Goal: Find specific page/section: Find specific page/section

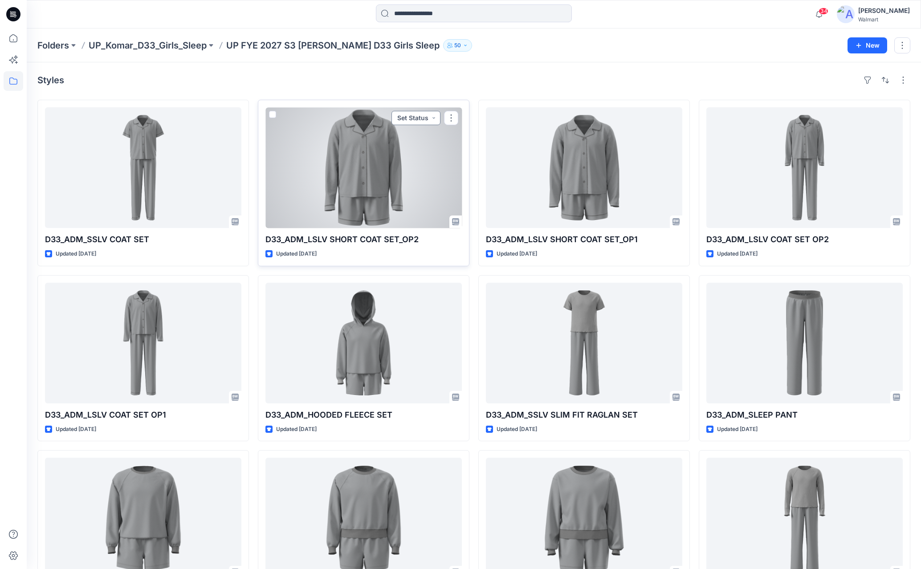
click at [434, 119] on button "Set Status" at bounding box center [415, 118] width 49 height 14
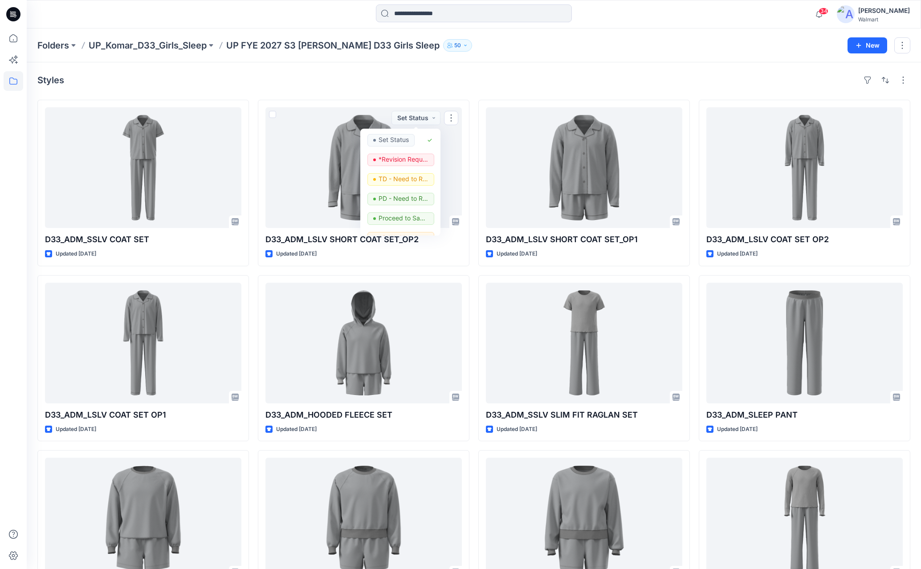
click at [615, 42] on div "Folders UP_Komar_D33_Girls_Sleep UP FYE 2027 S3 [PERSON_NAME] D33 Girls Sleep 50" at bounding box center [438, 45] width 803 height 12
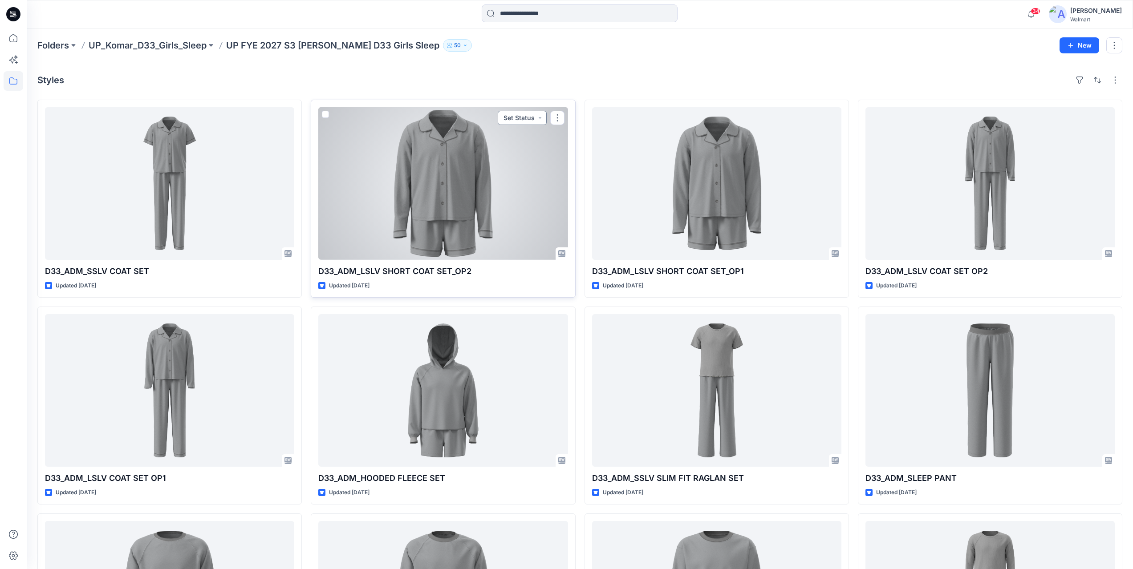
click at [540, 119] on button "Set Status" at bounding box center [522, 118] width 49 height 14
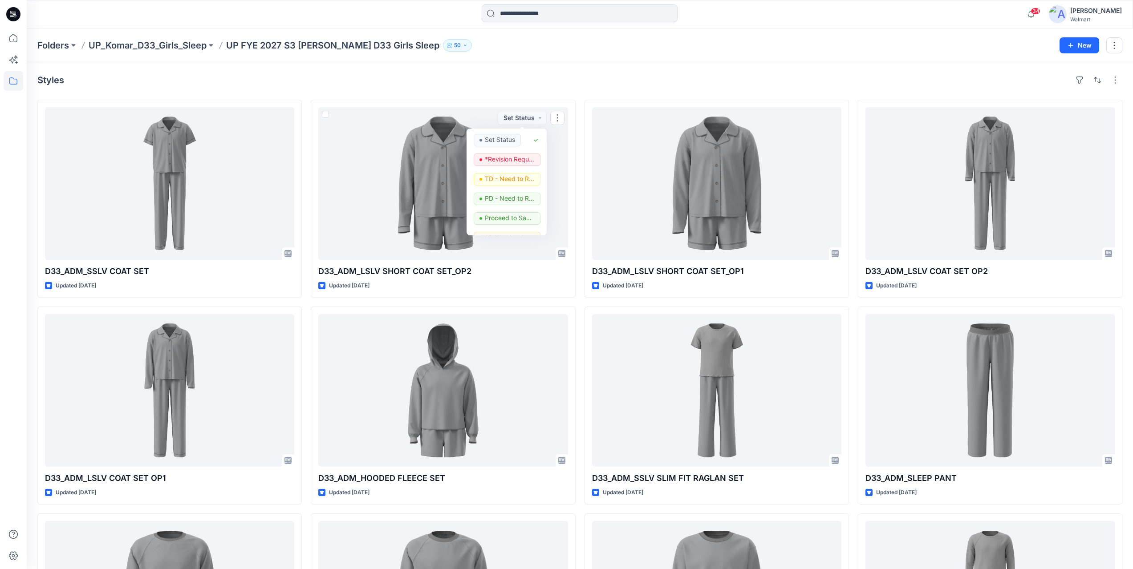
click at [528, 75] on div "Styles" at bounding box center [579, 80] width 1085 height 14
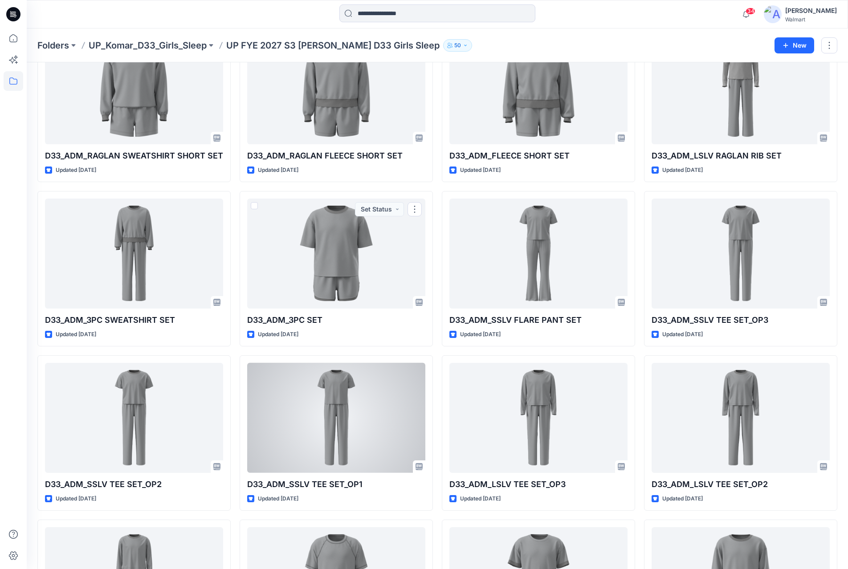
scroll to position [518, 0]
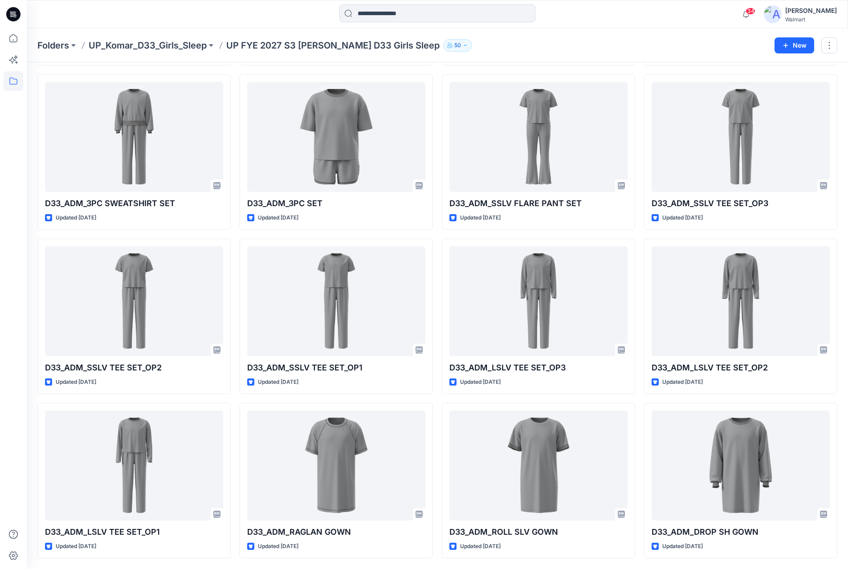
click at [17, 224] on div at bounding box center [14, 298] width 20 height 540
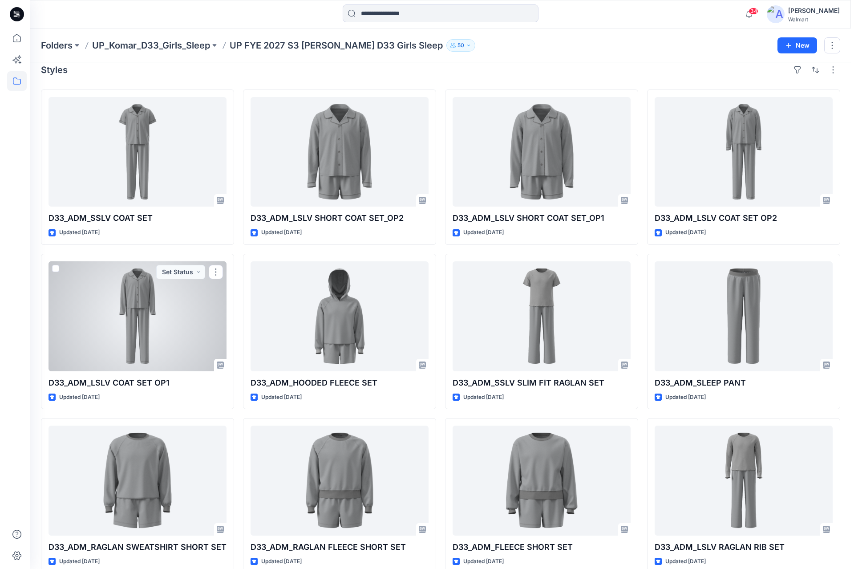
scroll to position [0, 0]
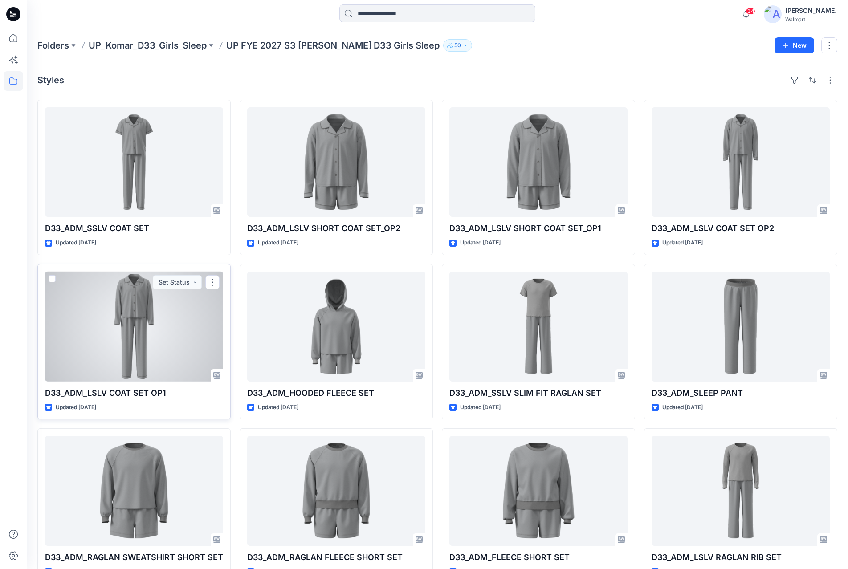
click at [178, 301] on div at bounding box center [134, 327] width 178 height 110
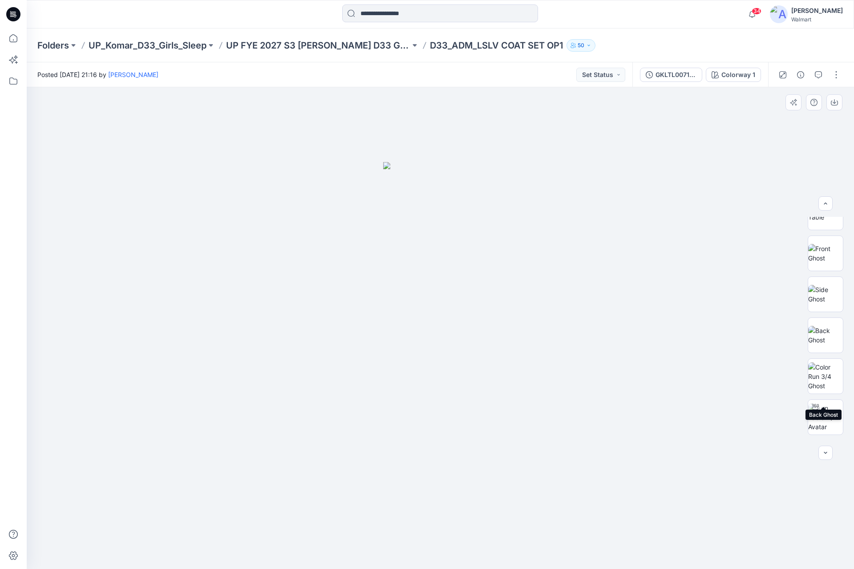
scroll to position [178, 0]
click at [827, 308] on img at bounding box center [825, 302] width 35 height 28
click at [328, 43] on p "UP FYE 2027 S3 [PERSON_NAME] D33 Girls Sleep" at bounding box center [318, 45] width 184 height 12
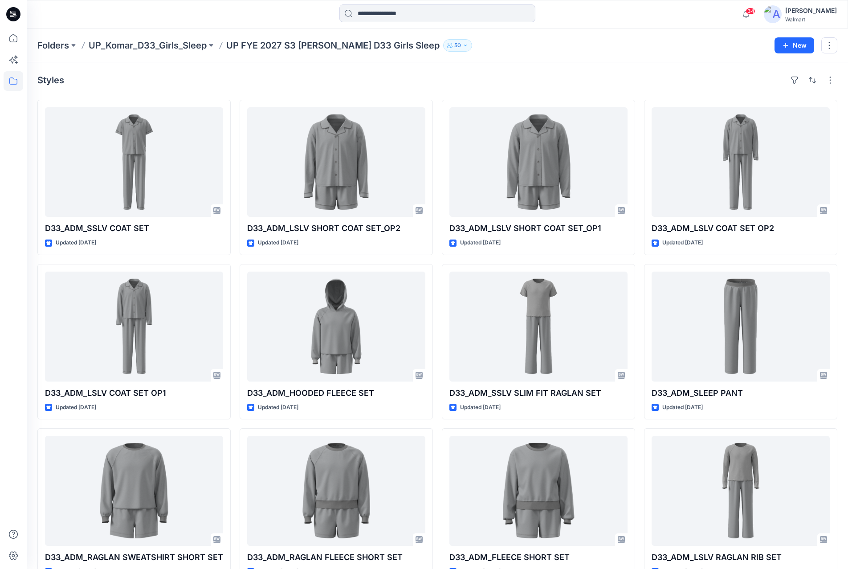
click at [676, 54] on div "Folders UP_Komar_D33_Girls_Sleep UP FYE 2027 S3 [PERSON_NAME] D33 Girls Sleep 5…" at bounding box center [437, 45] width 821 height 34
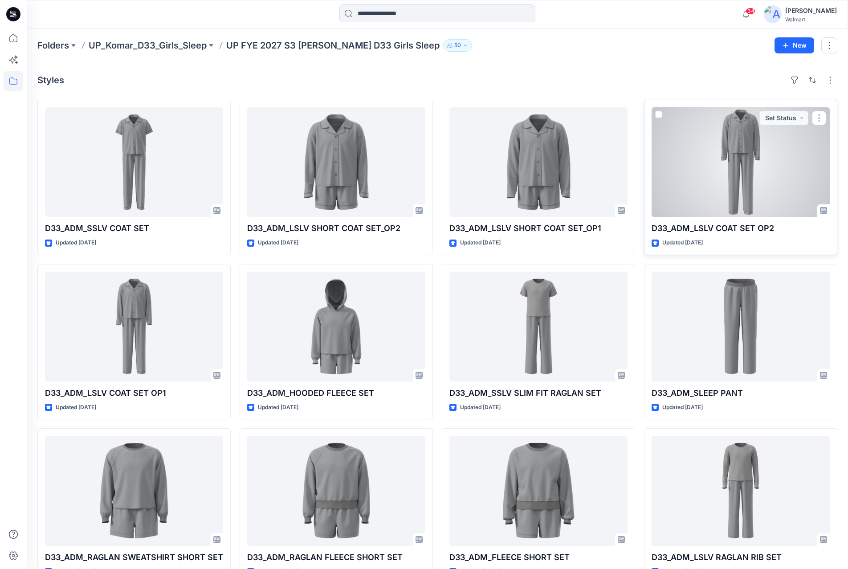
click at [742, 164] on div at bounding box center [740, 162] width 178 height 110
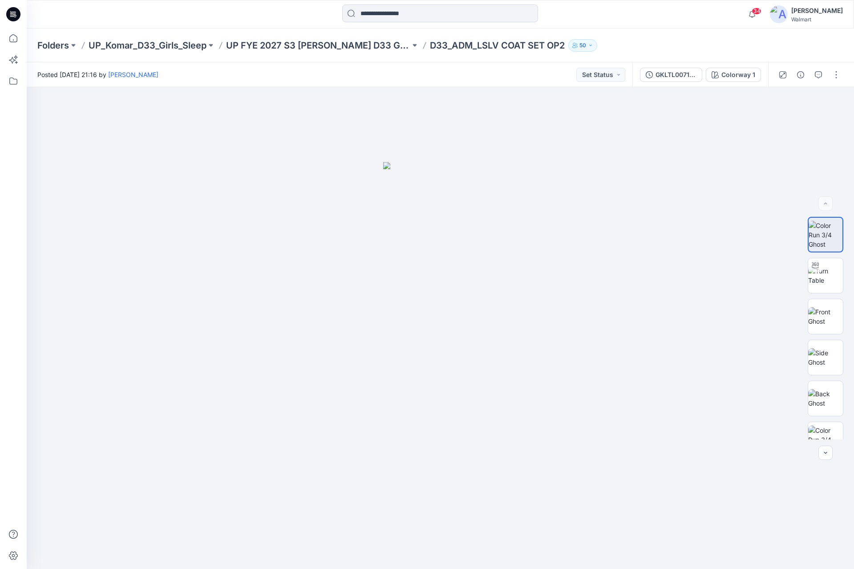
drag, startPoint x: 549, startPoint y: 72, endPoint x: 428, endPoint y: 46, distance: 123.4
click at [549, 72] on div "Posted [DATE] 21:16 by [PERSON_NAME] Set Status" at bounding box center [330, 74] width 606 height 24
click at [343, 41] on p "UP FYE 2027 S3 [PERSON_NAME] D33 Girls Sleep" at bounding box center [318, 45] width 184 height 12
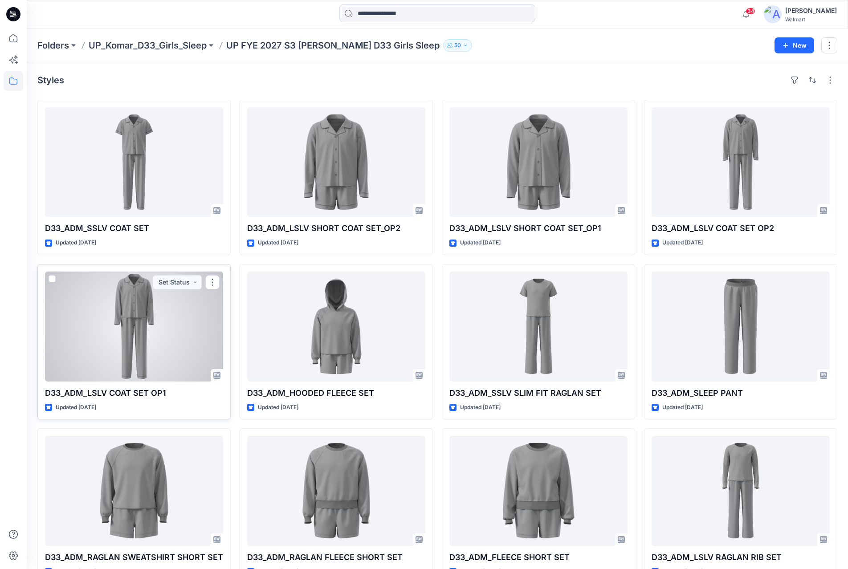
click at [134, 346] on div at bounding box center [134, 327] width 178 height 110
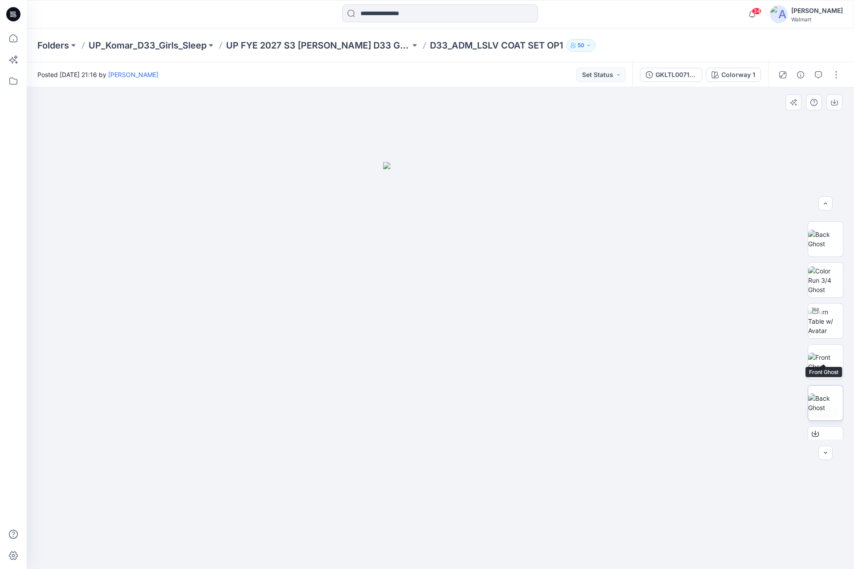
scroll to position [534, 0]
click at [827, 283] on img at bounding box center [825, 274] width 35 height 28
